Goal: Task Accomplishment & Management: Manage account settings

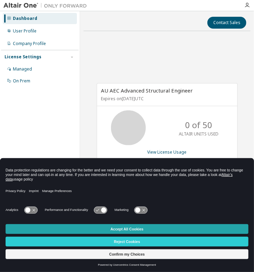
click at [138, 233] on button "Accept All Cookies" at bounding box center [127, 229] width 243 height 10
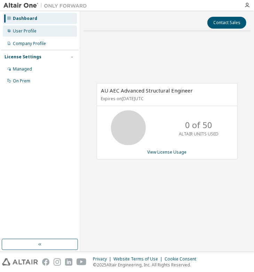
click at [30, 30] on div "User Profile" at bounding box center [25, 31] width 24 height 6
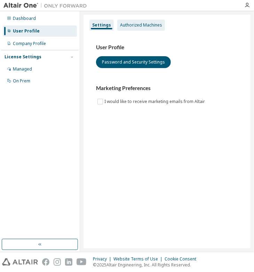
click at [139, 28] on div "Authorized Machines" at bounding box center [141, 25] width 48 height 11
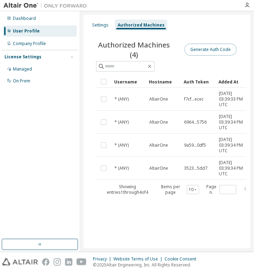
click at [225, 48] on button "Generate Auth Code" at bounding box center [211, 50] width 52 height 12
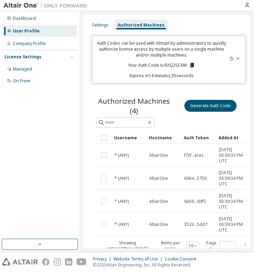
click at [190, 66] on icon at bounding box center [192, 65] width 4 height 5
click at [191, 64] on icon at bounding box center [192, 65] width 4 height 5
